Goal: Navigation & Orientation: Find specific page/section

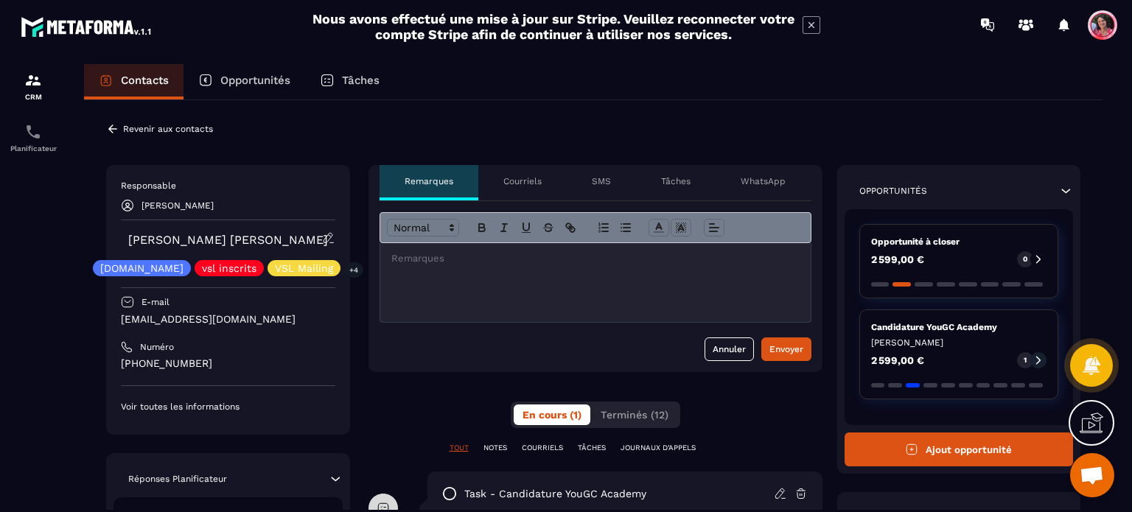
click at [139, 74] on p "Contacts" at bounding box center [145, 80] width 48 height 13
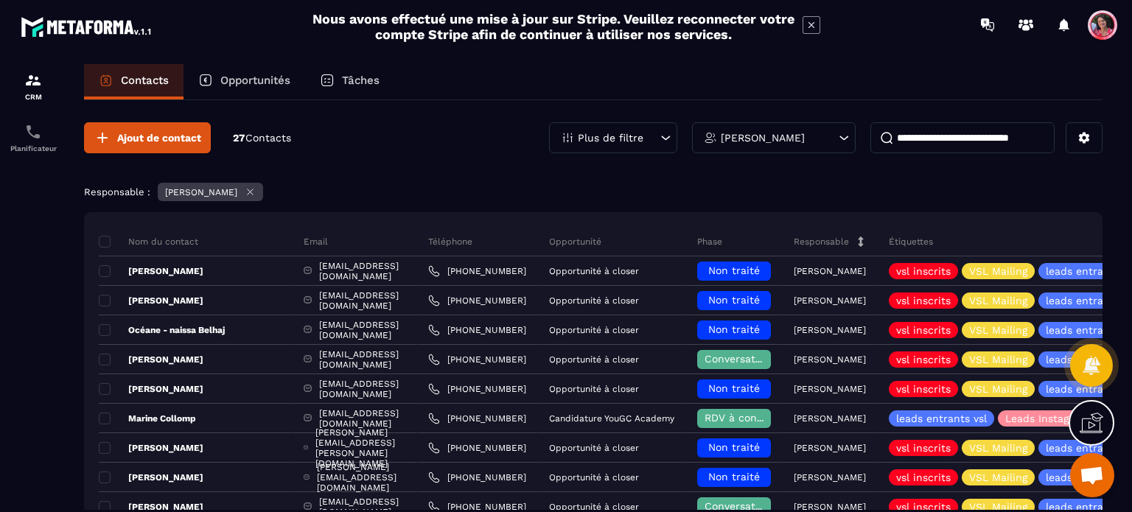
click at [268, 84] on p "Opportunités" at bounding box center [255, 80] width 70 height 13
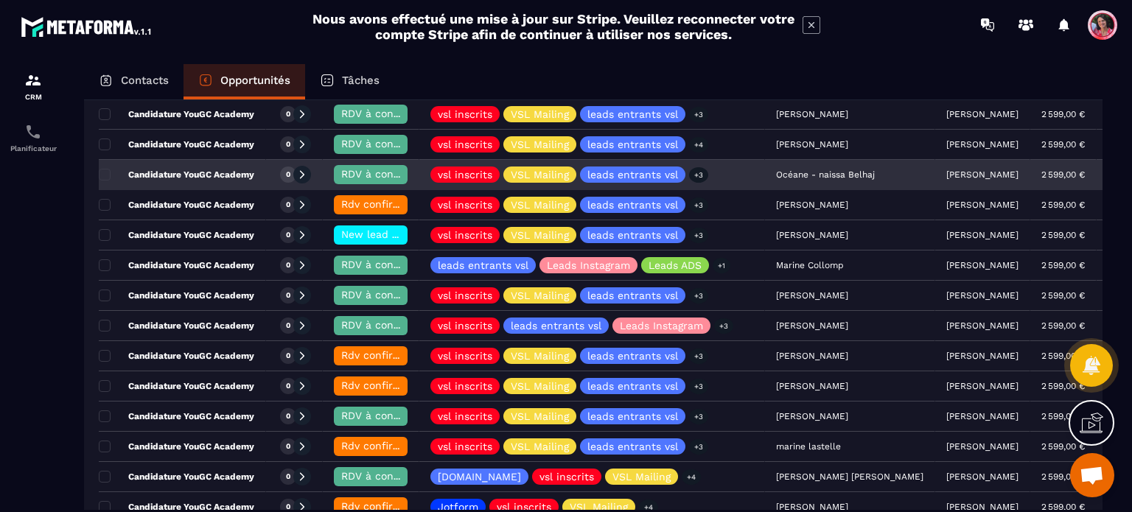
scroll to position [295, 0]
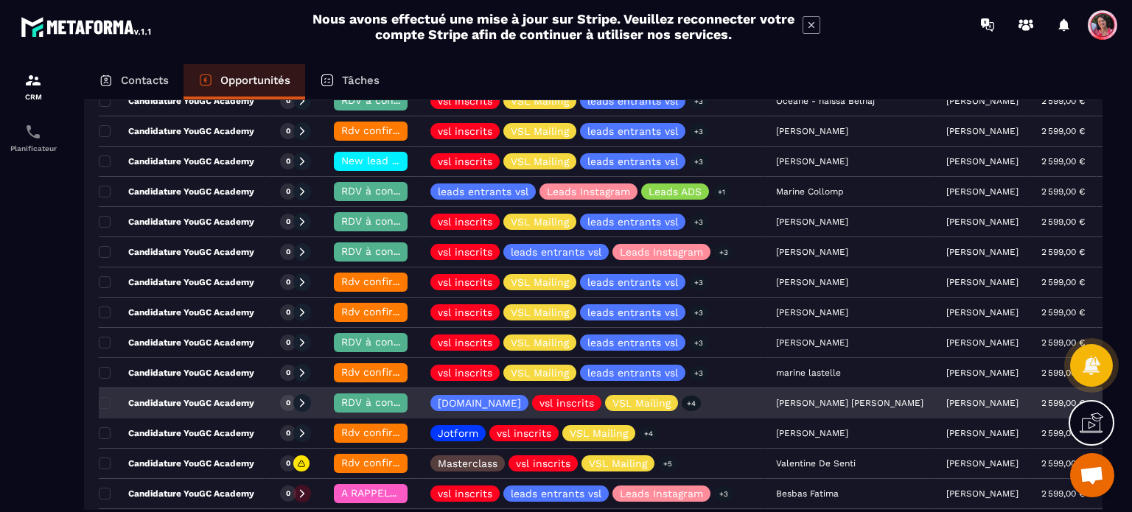
click at [361, 399] on span "RDV à confimer ❓" at bounding box center [388, 402] width 95 height 12
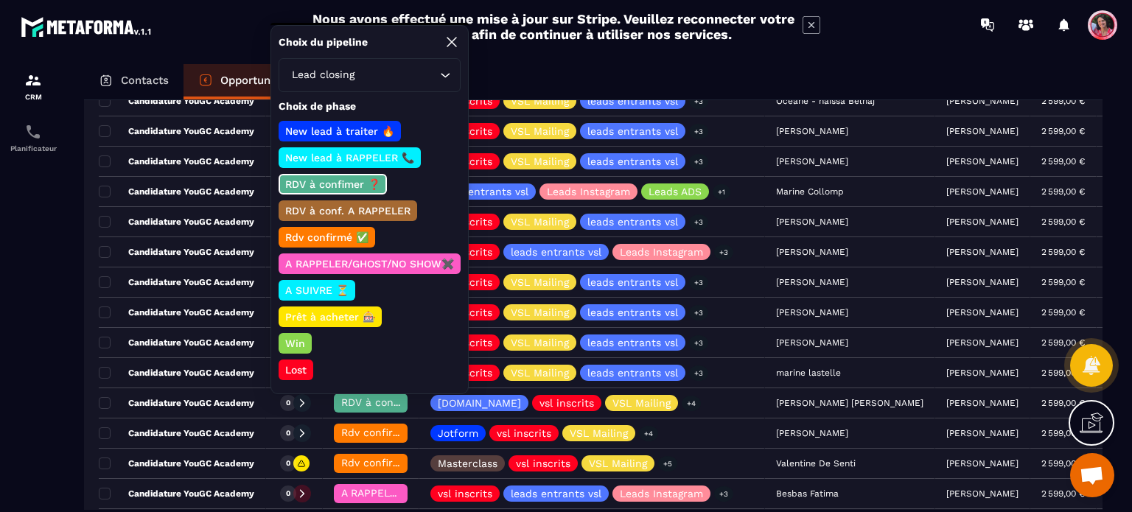
click at [0, 259] on div at bounding box center [33, 301] width 66 height 505
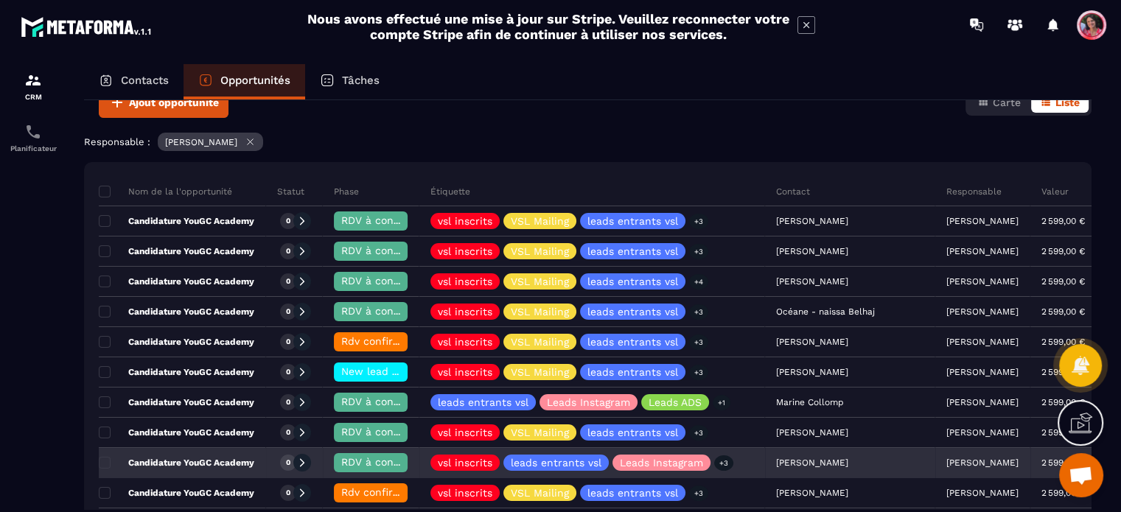
scroll to position [74, 0]
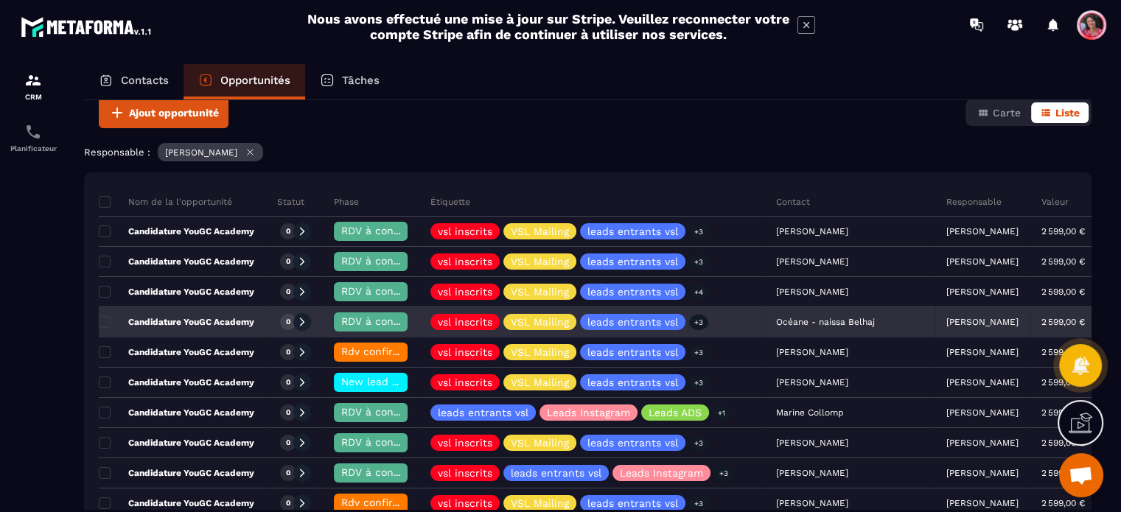
click at [220, 314] on div "Candidature YouGC Academy" at bounding box center [182, 322] width 167 height 29
